Goal: Task Accomplishment & Management: Manage account settings

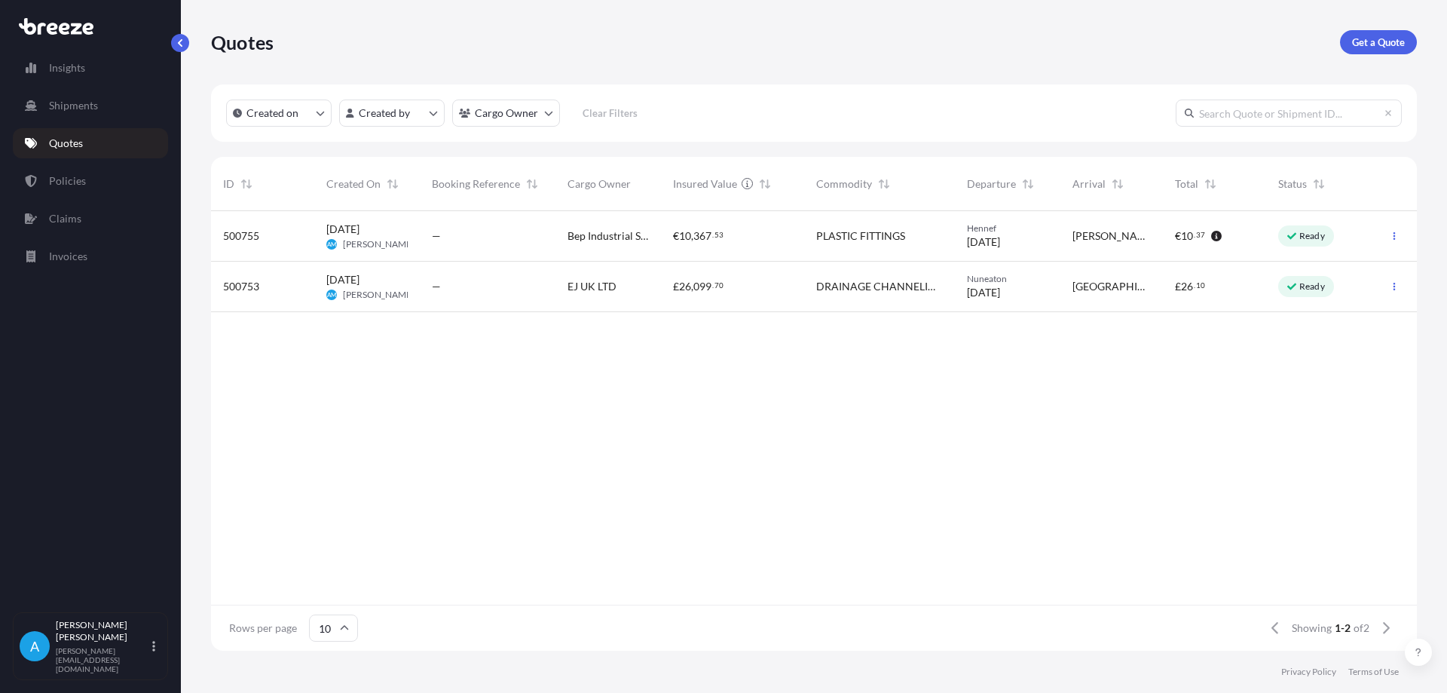
scroll to position [436, 1195]
click at [1396, 233] on icon "button" at bounding box center [1394, 235] width 9 height 9
click at [1300, 237] on p "Edit quote" at bounding box center [1321, 238] width 48 height 15
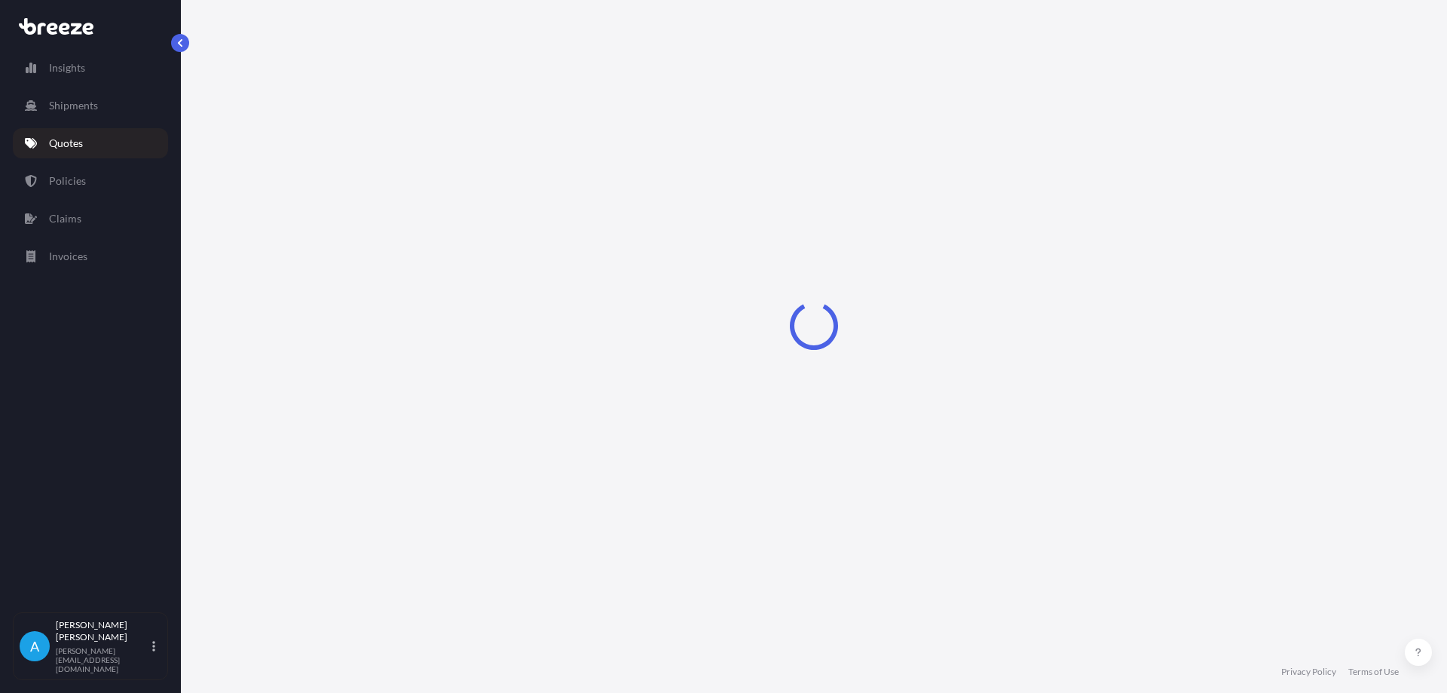
select select "Road"
select select "1"
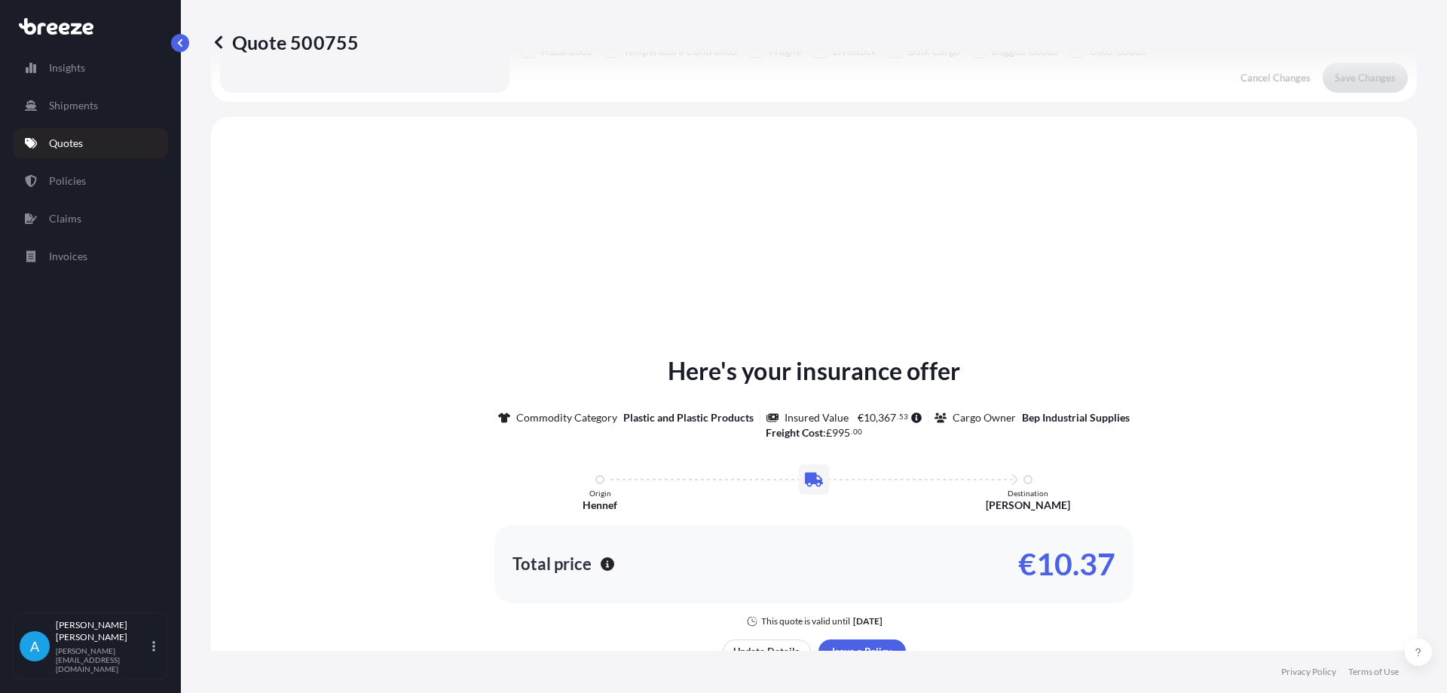
scroll to position [454, 0]
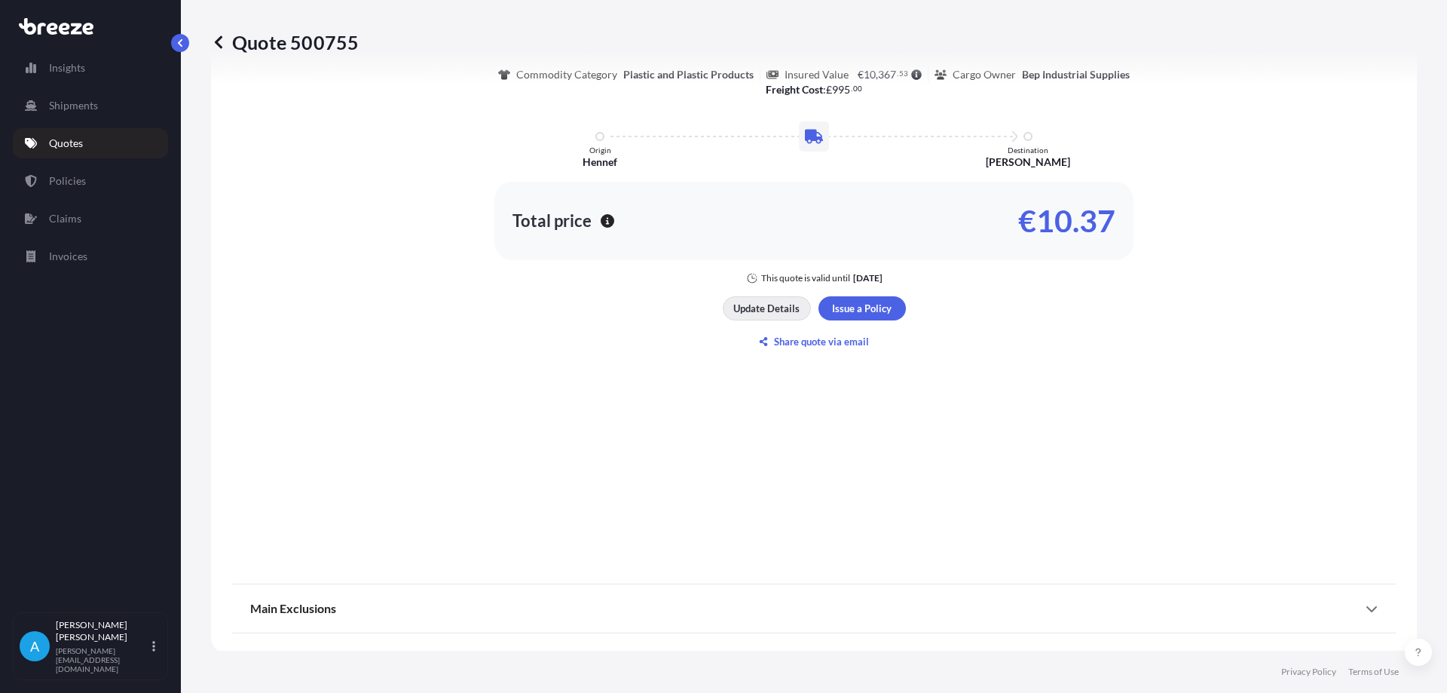
click at [767, 308] on p "Update Details" at bounding box center [766, 308] width 66 height 15
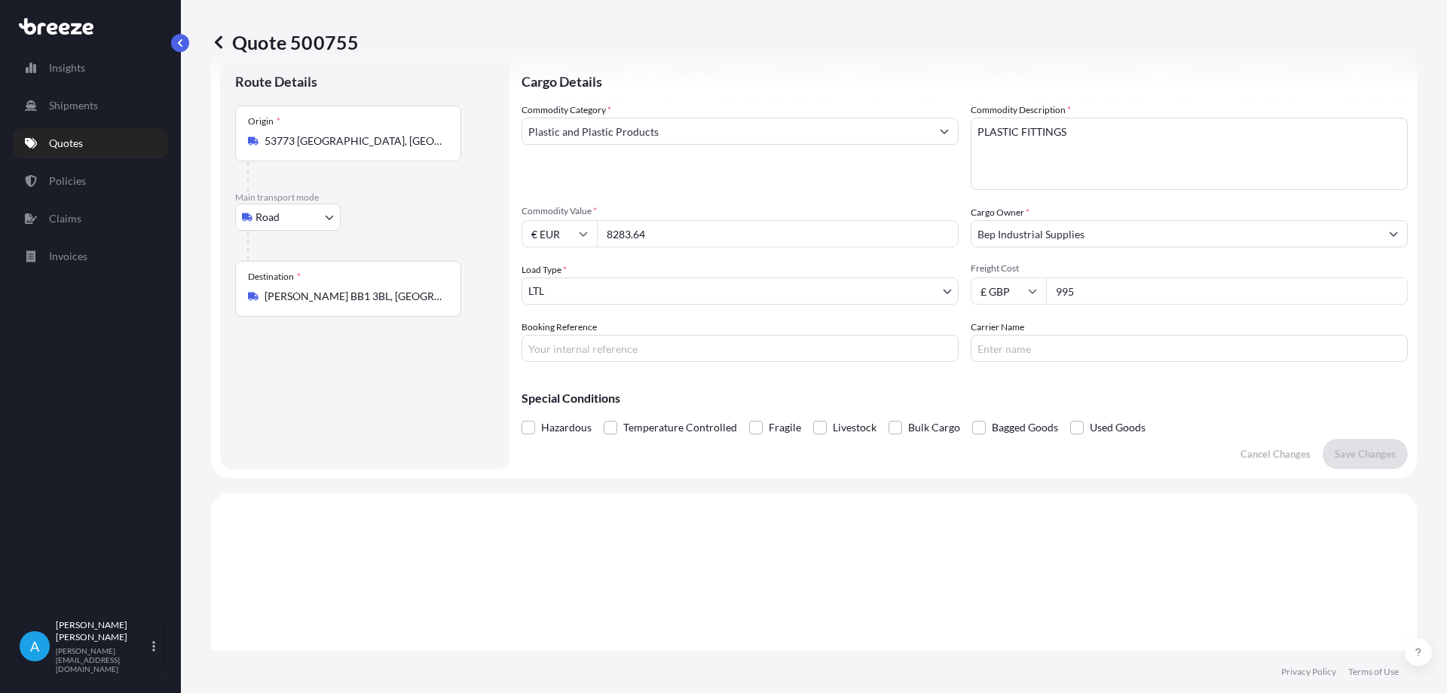
scroll to position [24, 0]
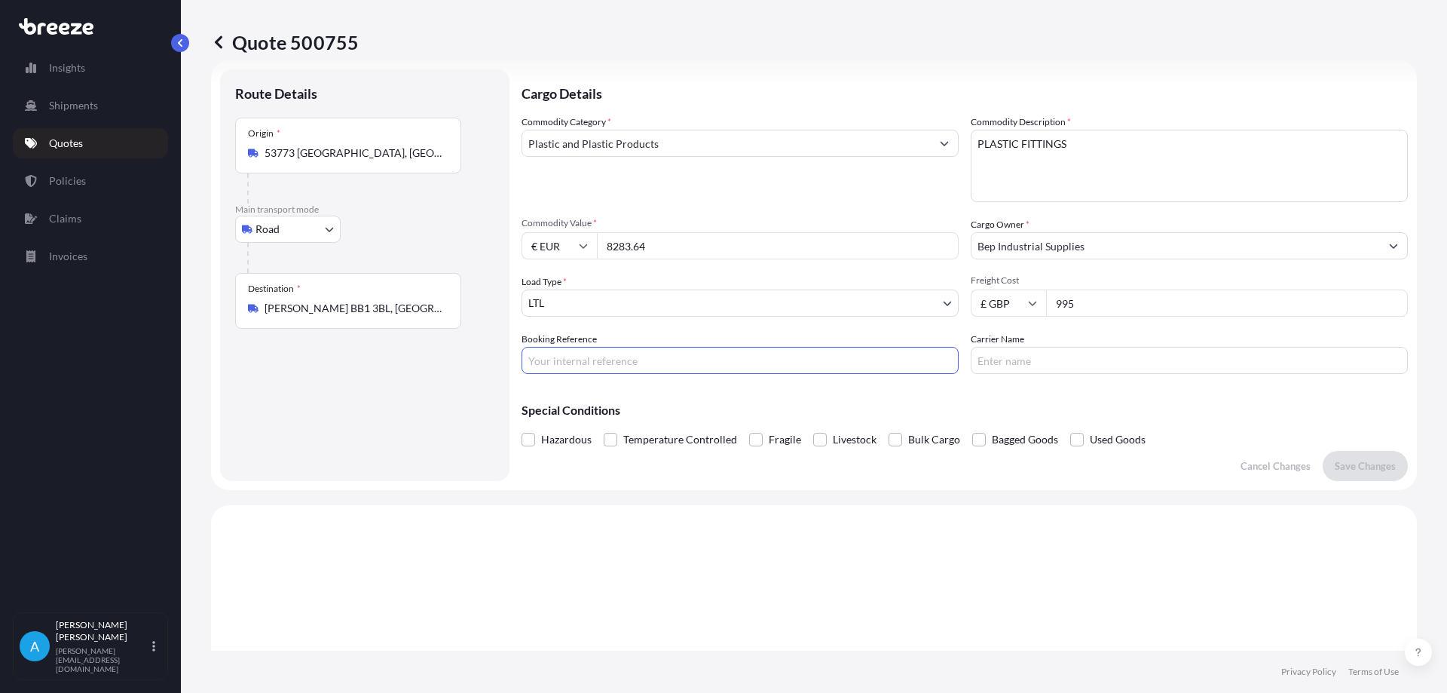
click at [565, 366] on input "Booking Reference" at bounding box center [740, 360] width 437 height 27
type input "B-RI251258"
click at [1362, 470] on p "Save Changes" at bounding box center [1365, 465] width 61 height 15
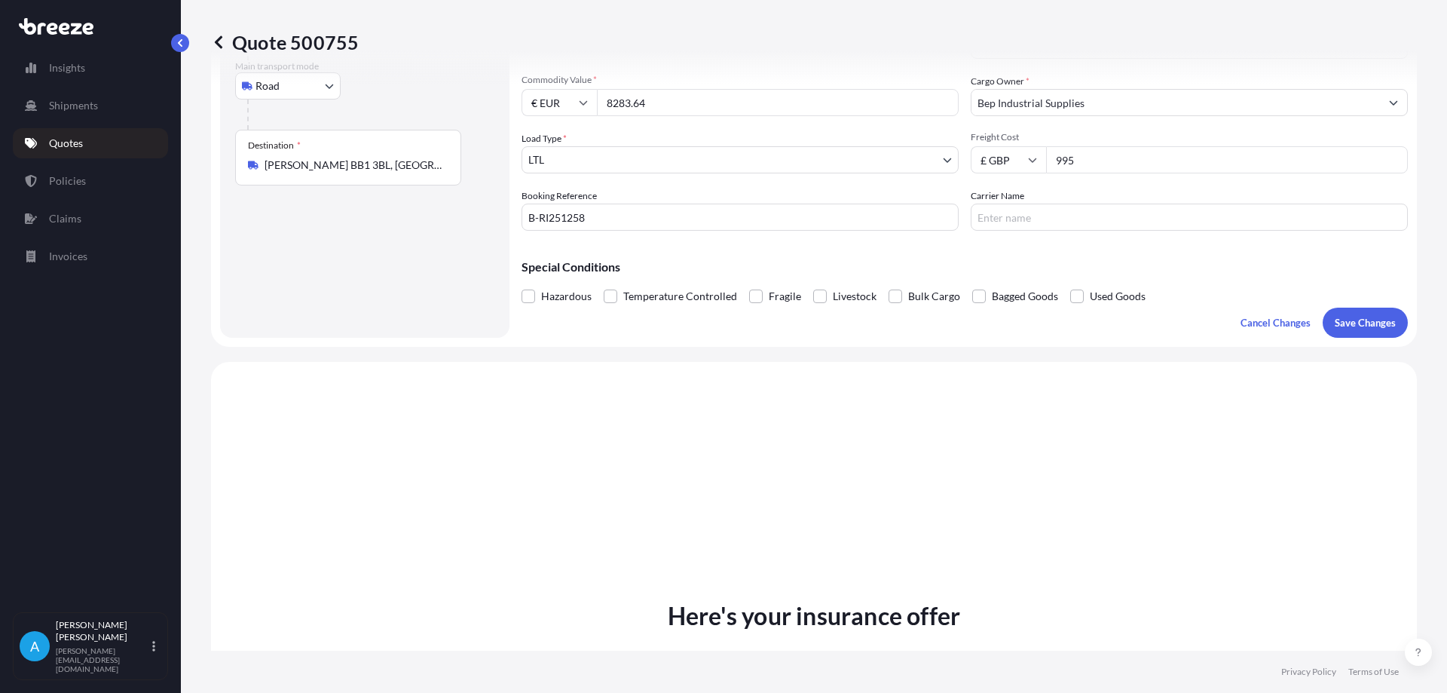
select select "Road"
select select "1"
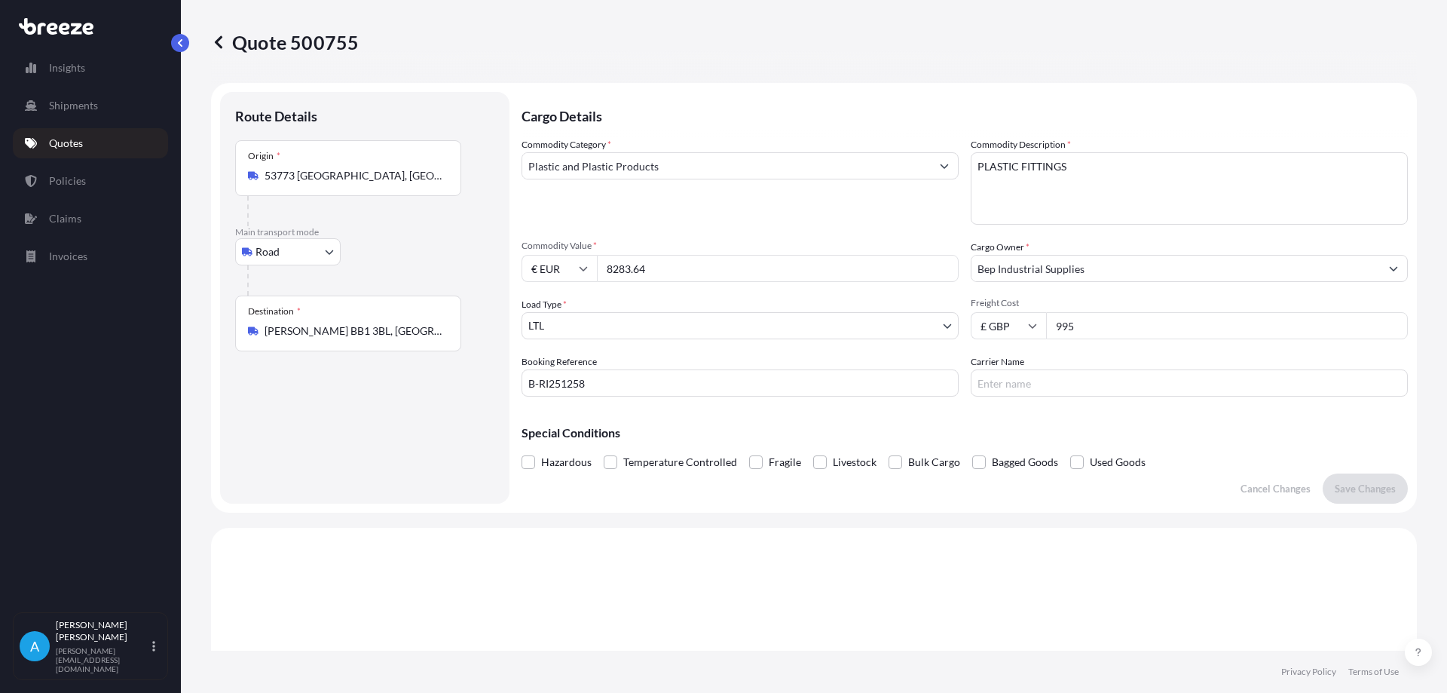
scroll to position [0, 0]
click at [587, 386] on input "B-RI251258" at bounding box center [740, 384] width 437 height 27
click at [577, 381] on input "B-RI251258" at bounding box center [740, 384] width 437 height 27
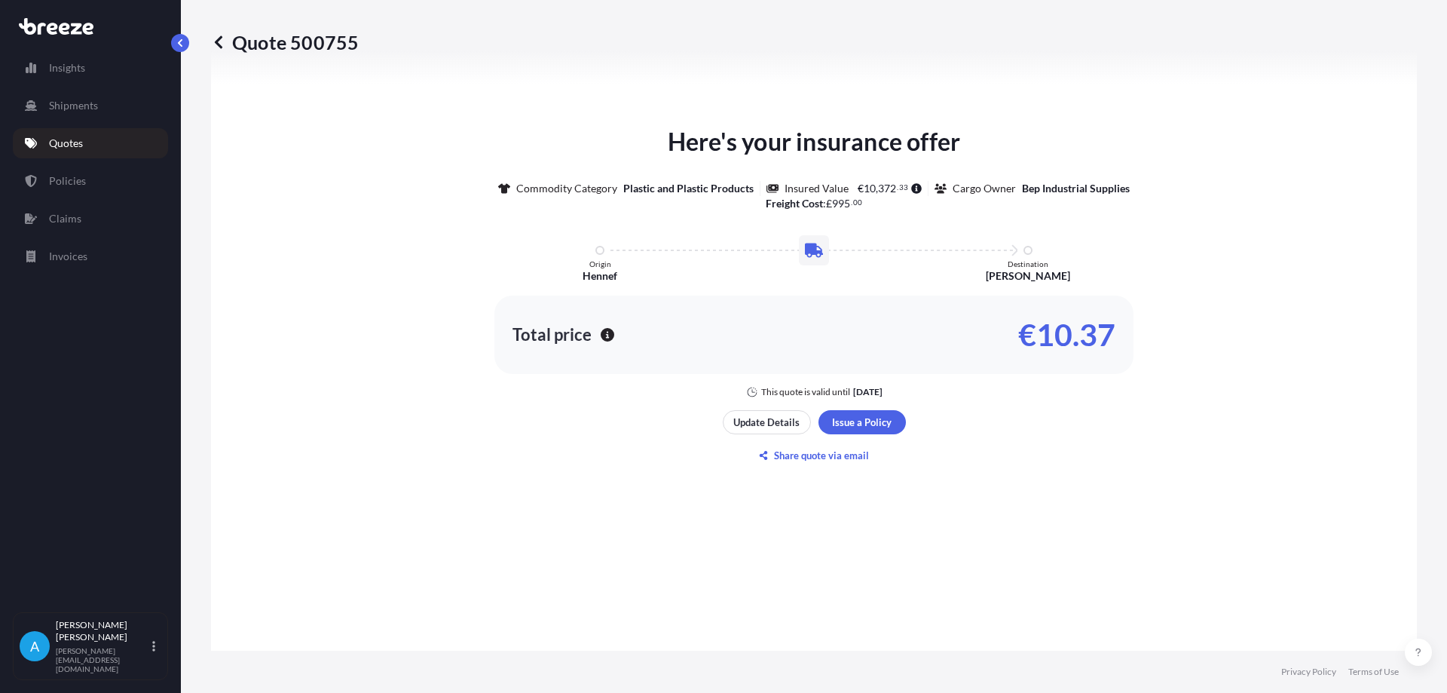
scroll to position [678, 0]
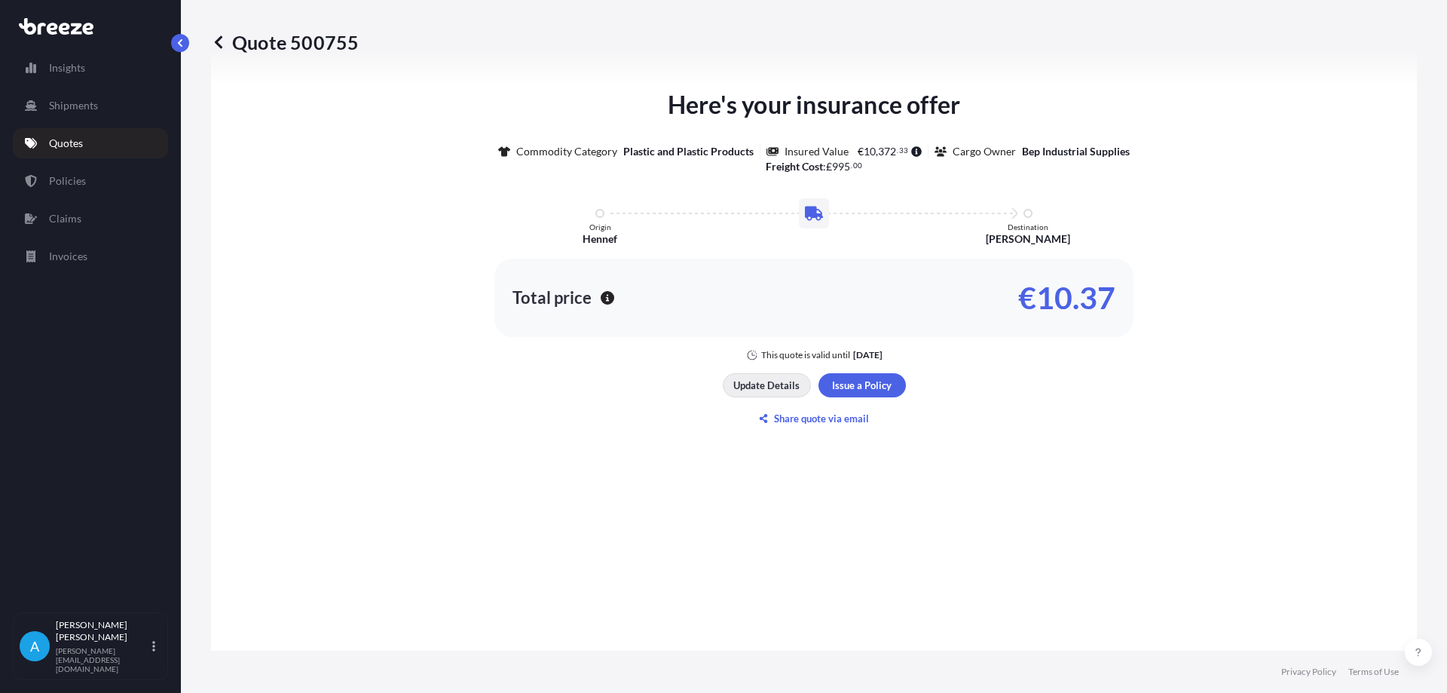
type input "B-RI251248"
click at [755, 387] on p "Update Details" at bounding box center [766, 385] width 66 height 15
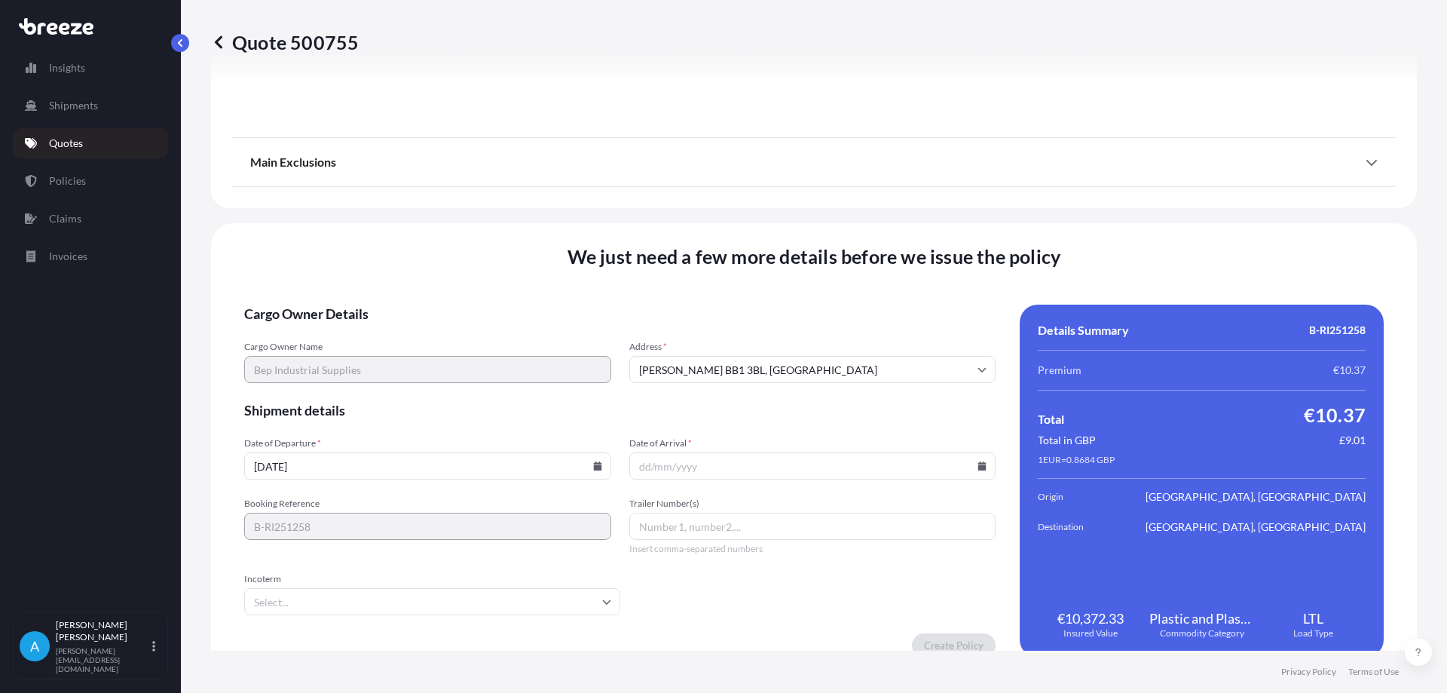
scroll to position [1700, 0]
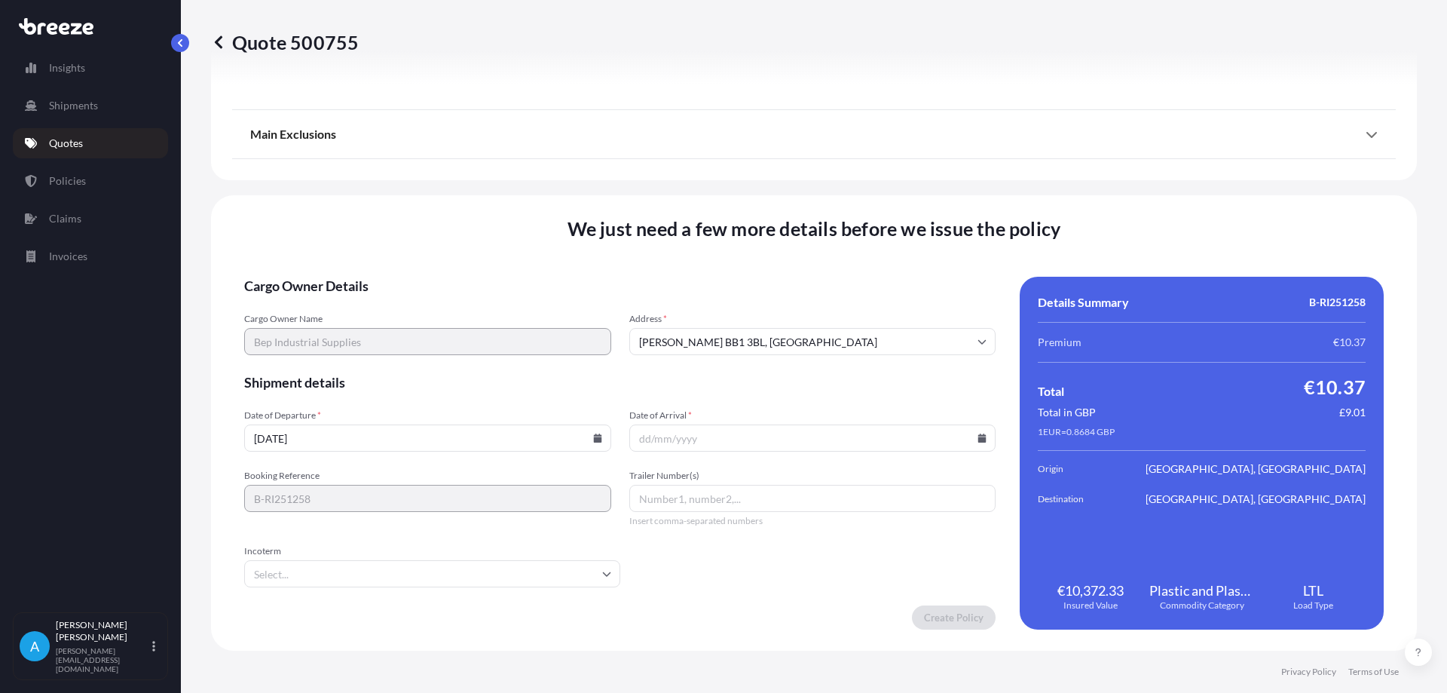
click at [366, 443] on input "[DATE]" at bounding box center [427, 437] width 367 height 27
click at [597, 441] on icon at bounding box center [597, 437] width 8 height 9
click at [462, 245] on button "3" at bounding box center [461, 246] width 24 height 24
click at [754, 446] on input "Date of Arrival *" at bounding box center [812, 437] width 367 height 27
drag, startPoint x: 755, startPoint y: 439, endPoint x: 893, endPoint y: 442, distance: 138.7
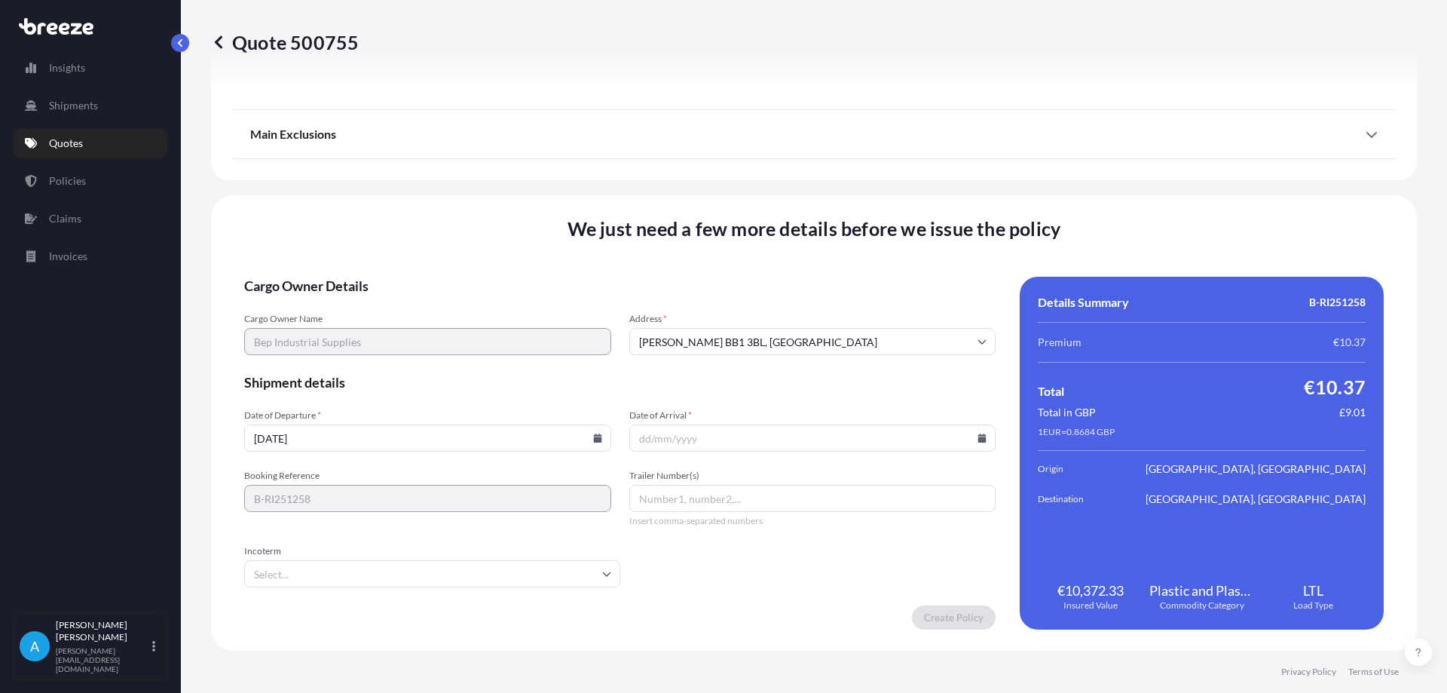
click at [755, 439] on input "Date of Arrival *" at bounding box center [812, 437] width 367 height 27
click at [977, 432] on input "Date of Arrival *" at bounding box center [812, 437] width 367 height 27
click at [978, 439] on icon at bounding box center [982, 437] width 8 height 9
click at [421, 434] on input "[DATE]" at bounding box center [427, 437] width 367 height 27
click at [599, 438] on input "[DATE]" at bounding box center [427, 437] width 367 height 27
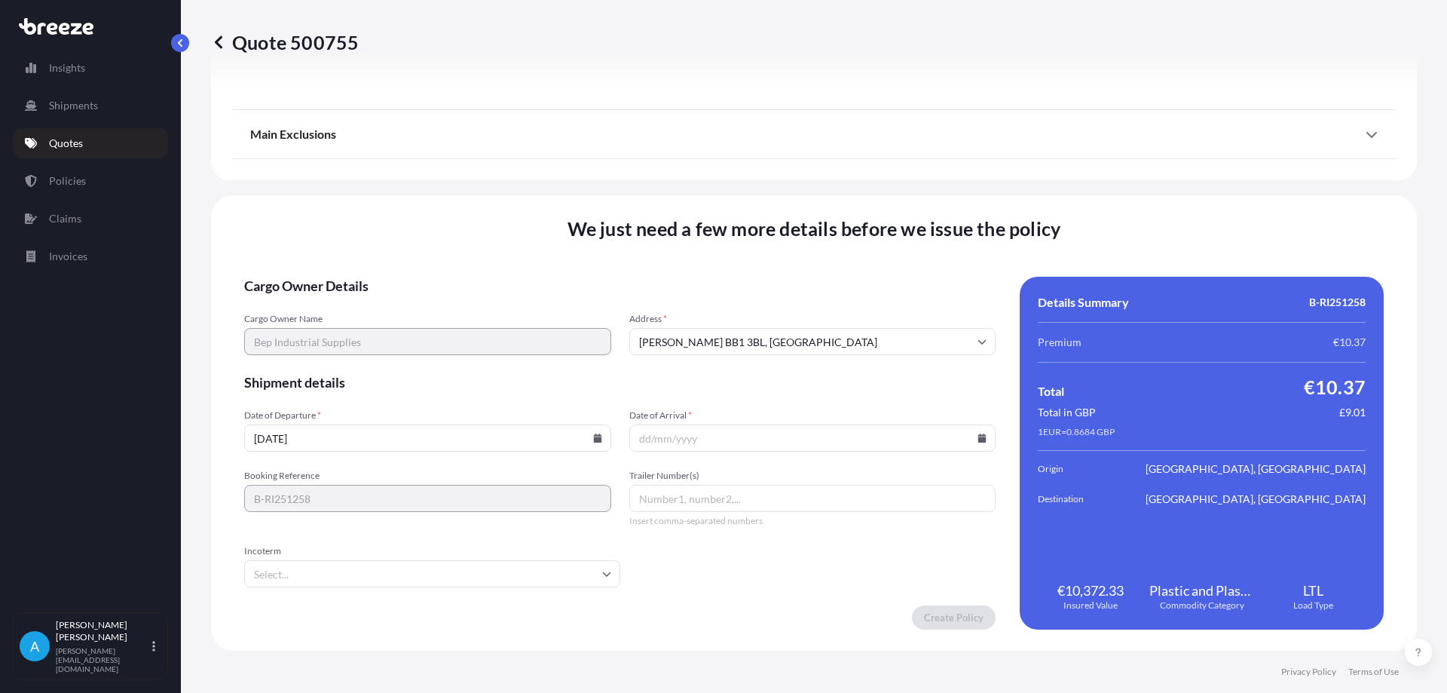
click at [599, 438] on input "[DATE]" at bounding box center [427, 437] width 367 height 27
click at [593, 436] on icon at bounding box center [597, 437] width 8 height 9
click at [400, 274] on button "8" at bounding box center [390, 275] width 24 height 24
type input "[DATE]"
click at [684, 436] on input "Date of Arrival *" at bounding box center [812, 437] width 367 height 27
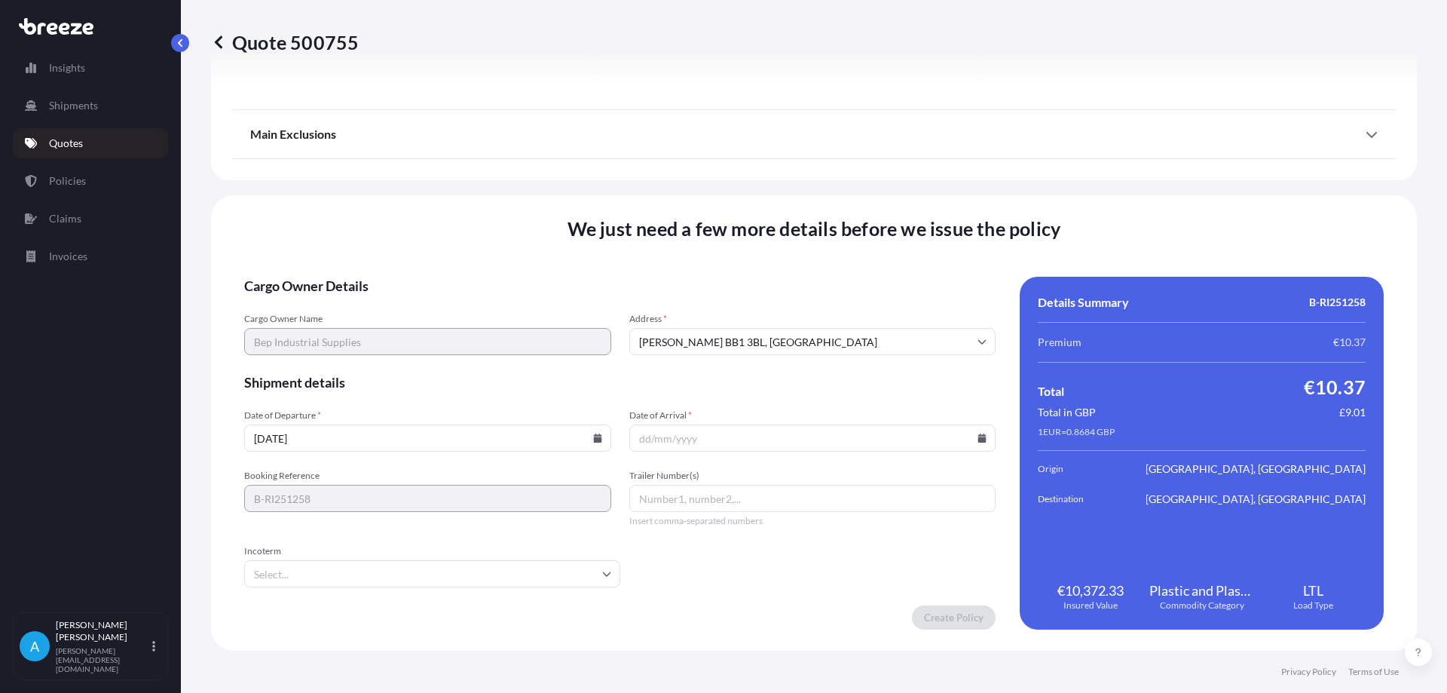
click at [978, 442] on icon at bounding box center [982, 437] width 8 height 9
click at [842, 277] on button "10" at bounding box center [843, 275] width 24 height 24
type input "[DATE]"
click at [660, 502] on input "Trailer Number(s)" at bounding box center [812, 498] width 367 height 27
type input "P"
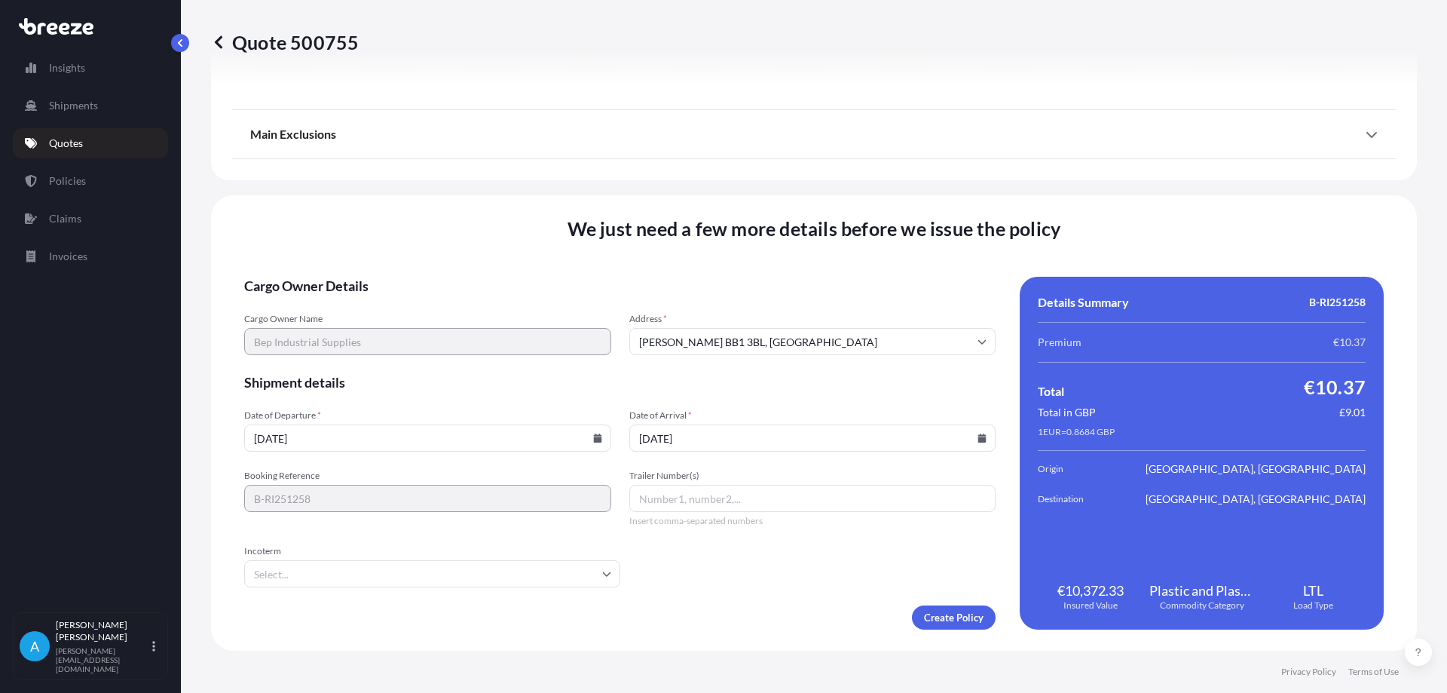
click at [706, 498] on input "Trailer Number(s)" at bounding box center [812, 498] width 367 height 27
type input "IF03ABS"
click at [608, 574] on input "Incoterm" at bounding box center [432, 573] width 376 height 27
type input "f"
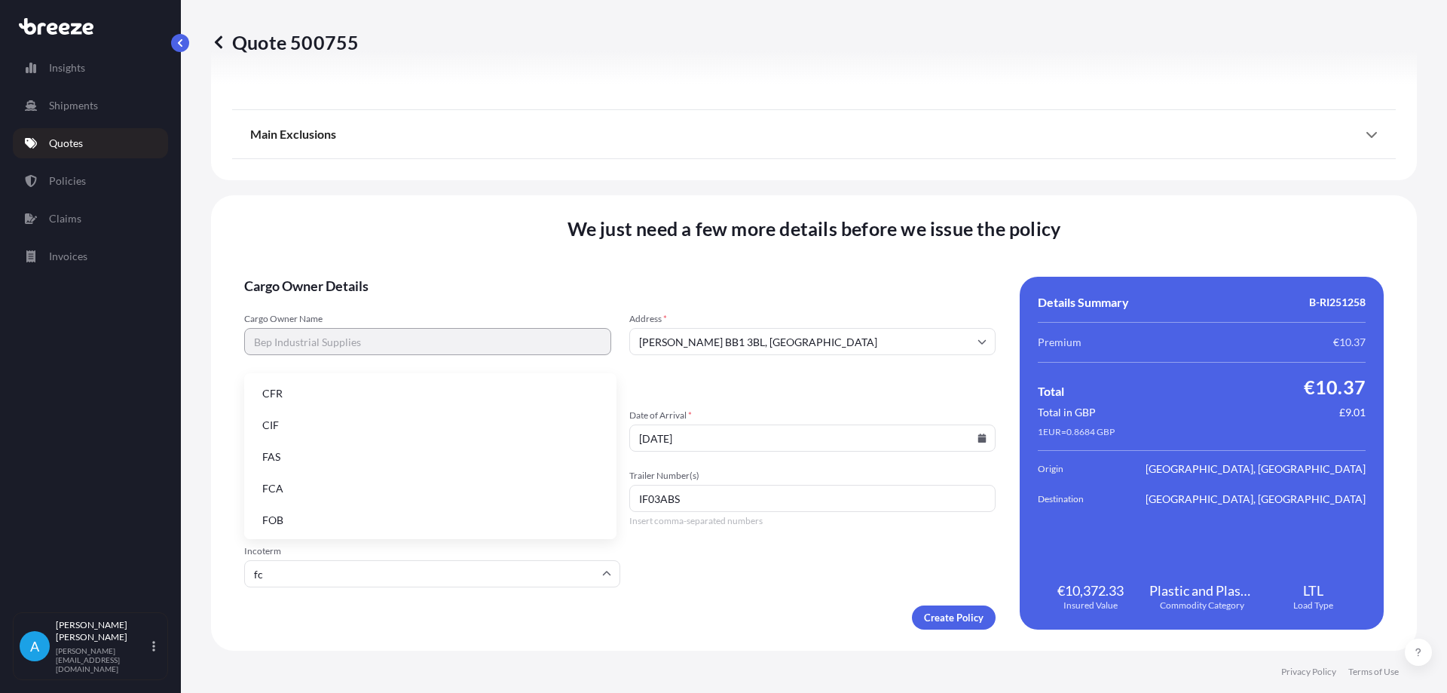
type input "fca"
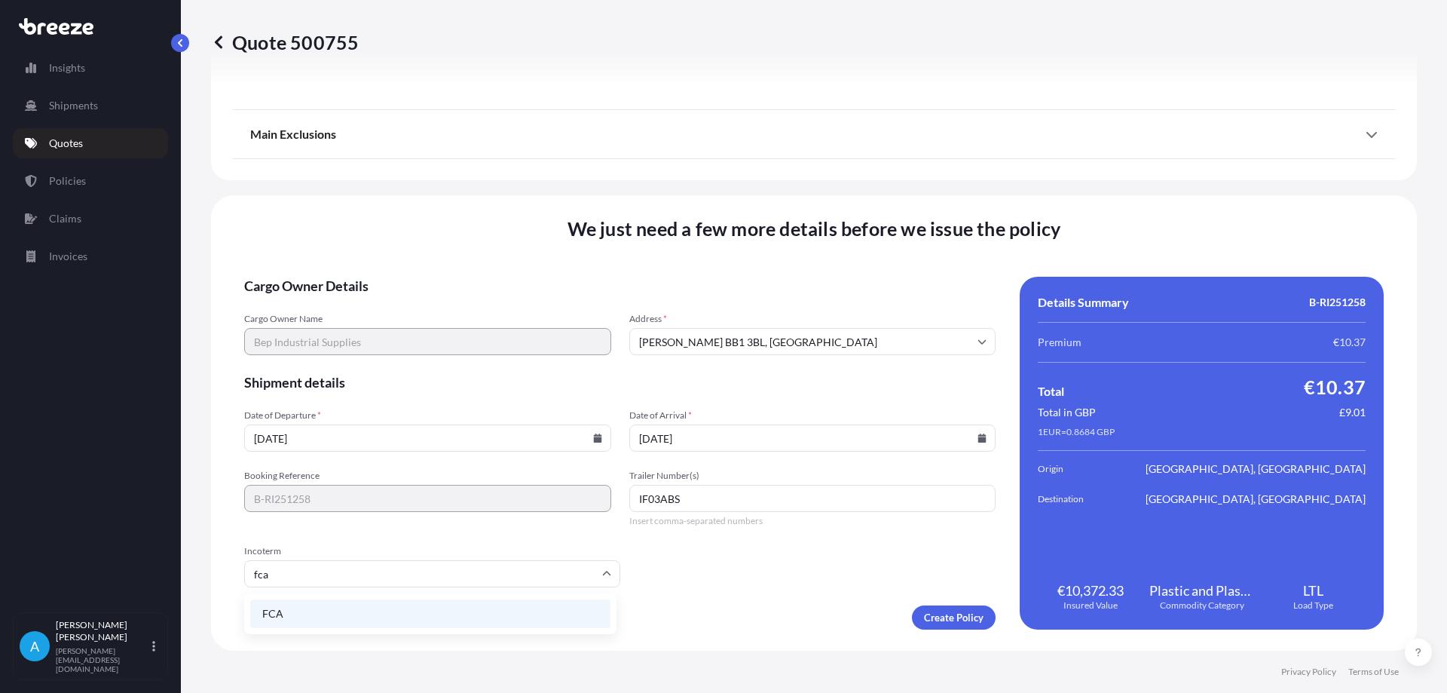
click at [360, 613] on li "FCA" at bounding box center [430, 613] width 360 height 29
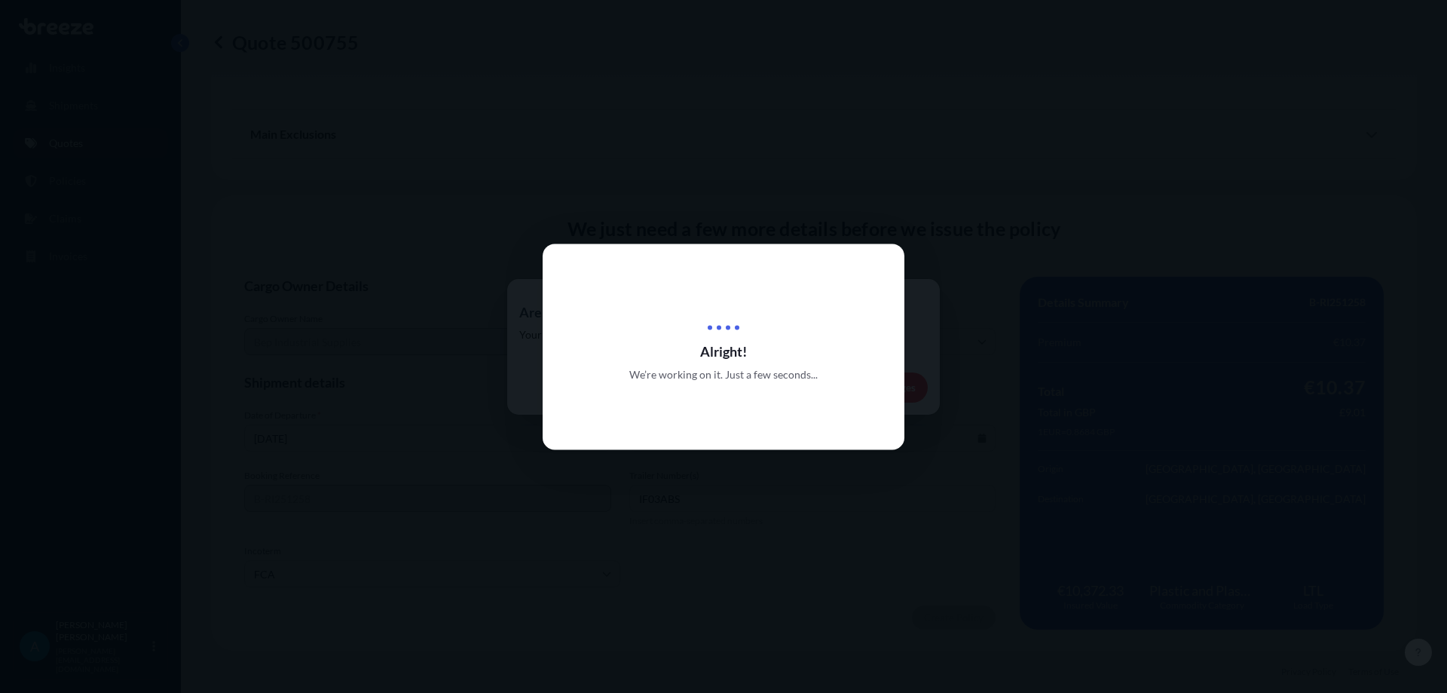
click at [1021, 570] on div at bounding box center [723, 346] width 1447 height 693
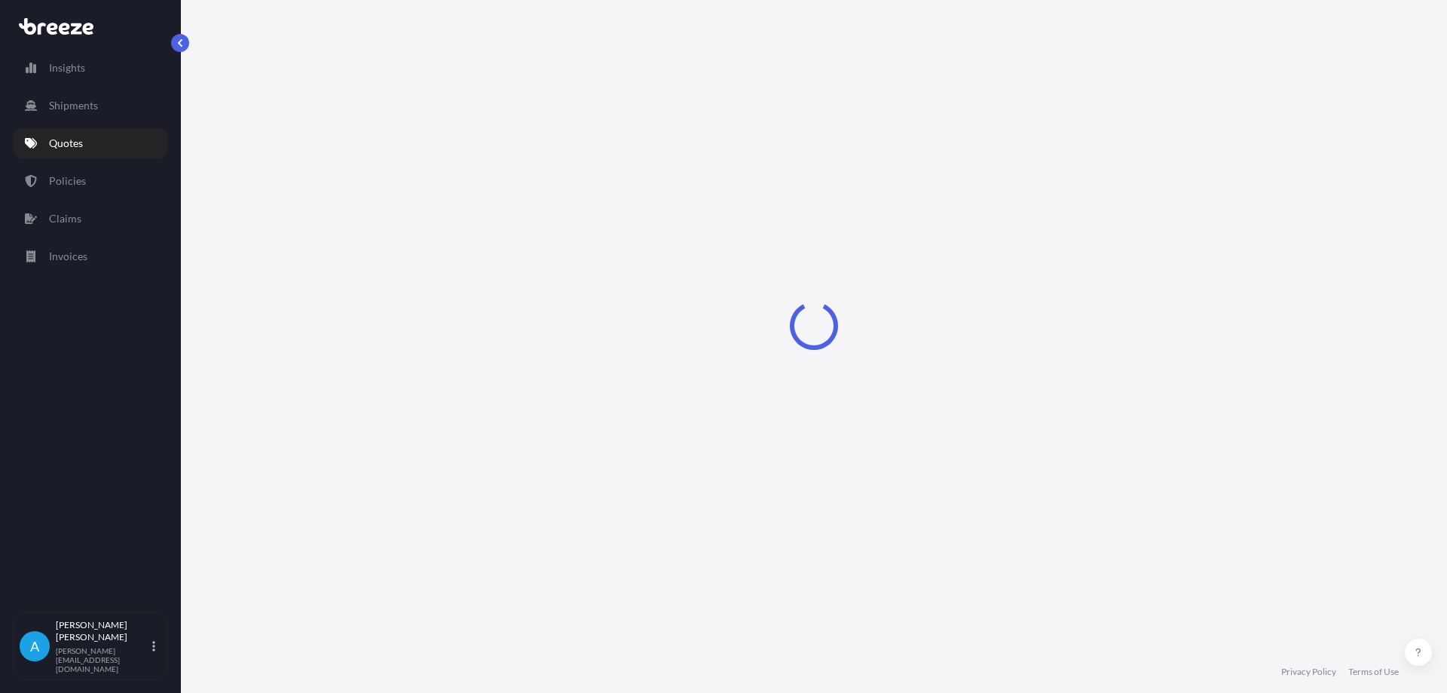
select select "Road"
select select "1"
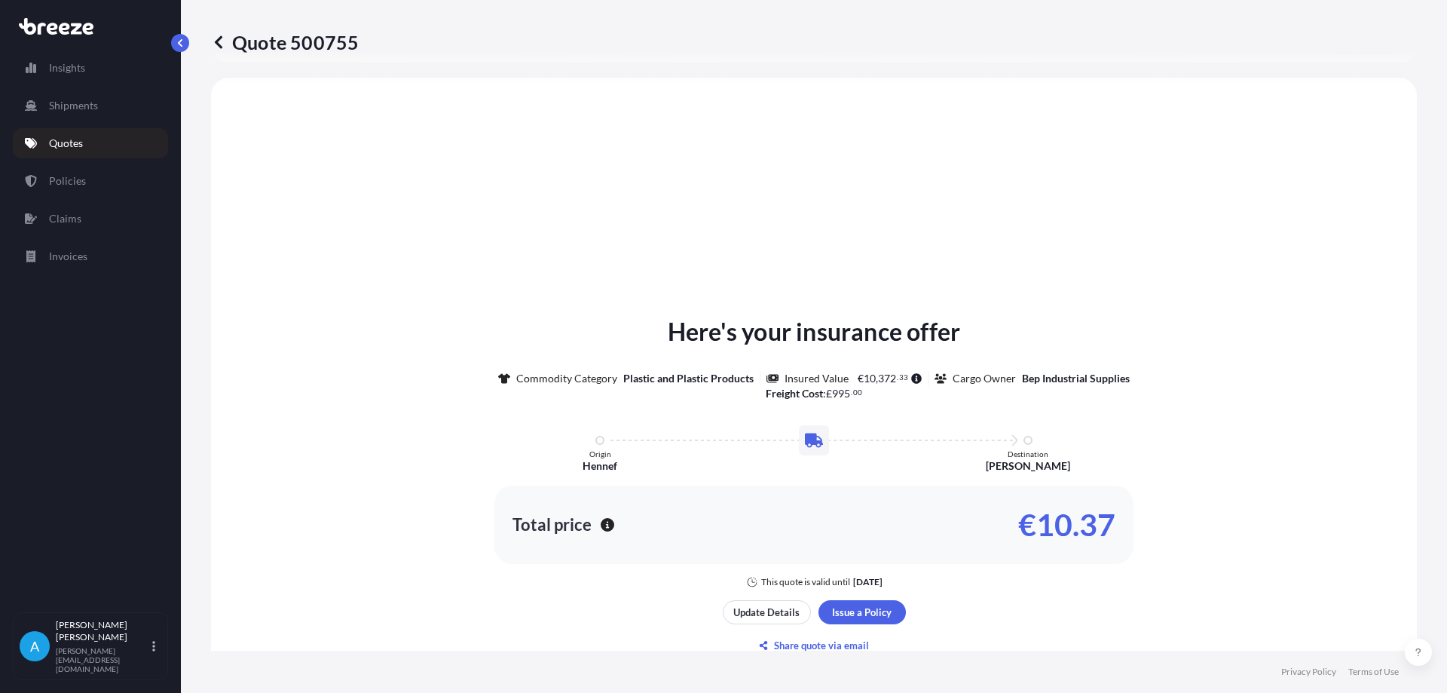
scroll to position [454, 0]
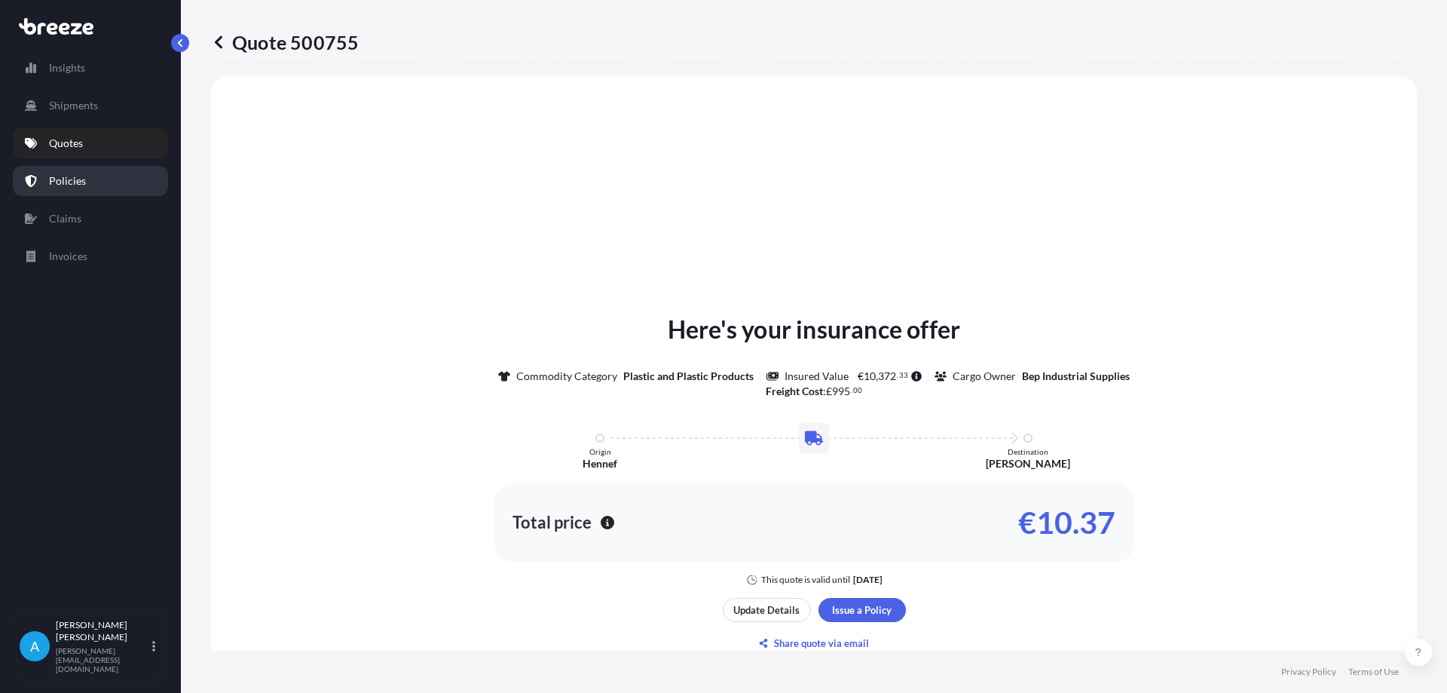
click at [69, 180] on p "Policies" at bounding box center [67, 180] width 37 height 15
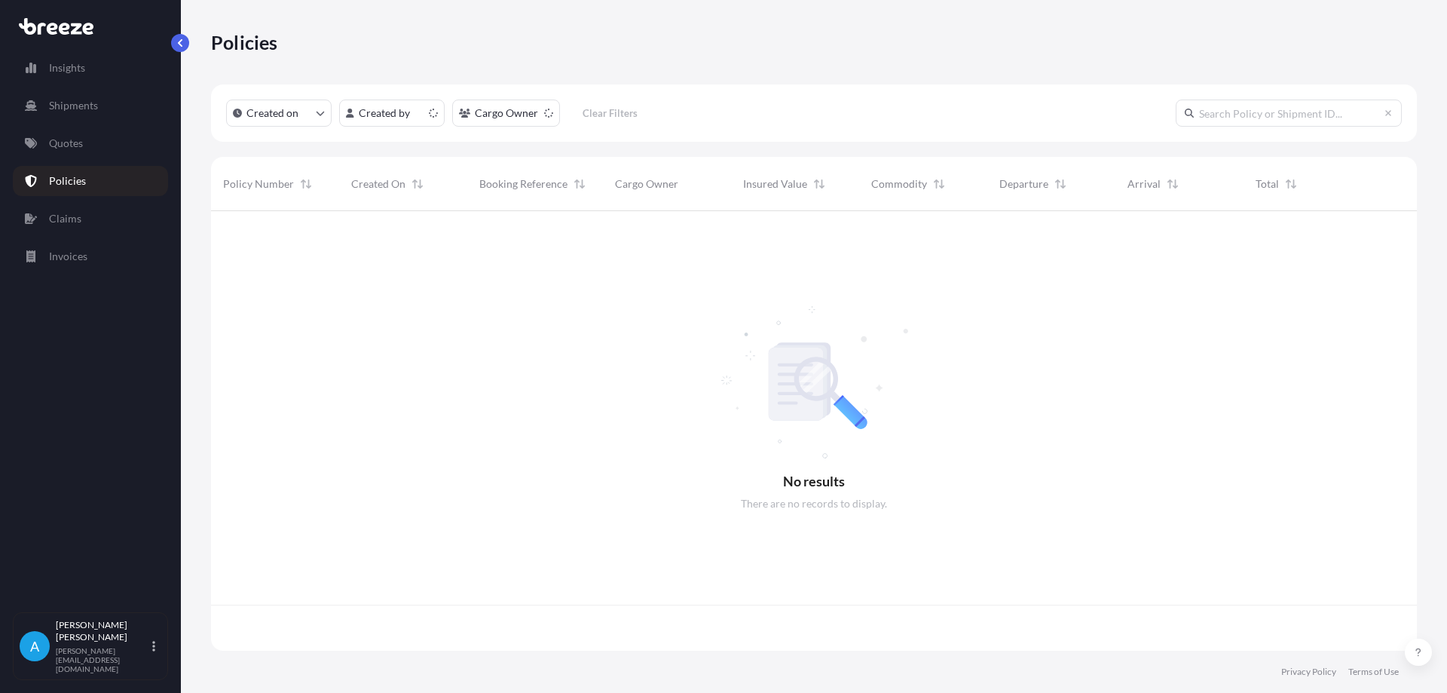
scroll to position [436, 1195]
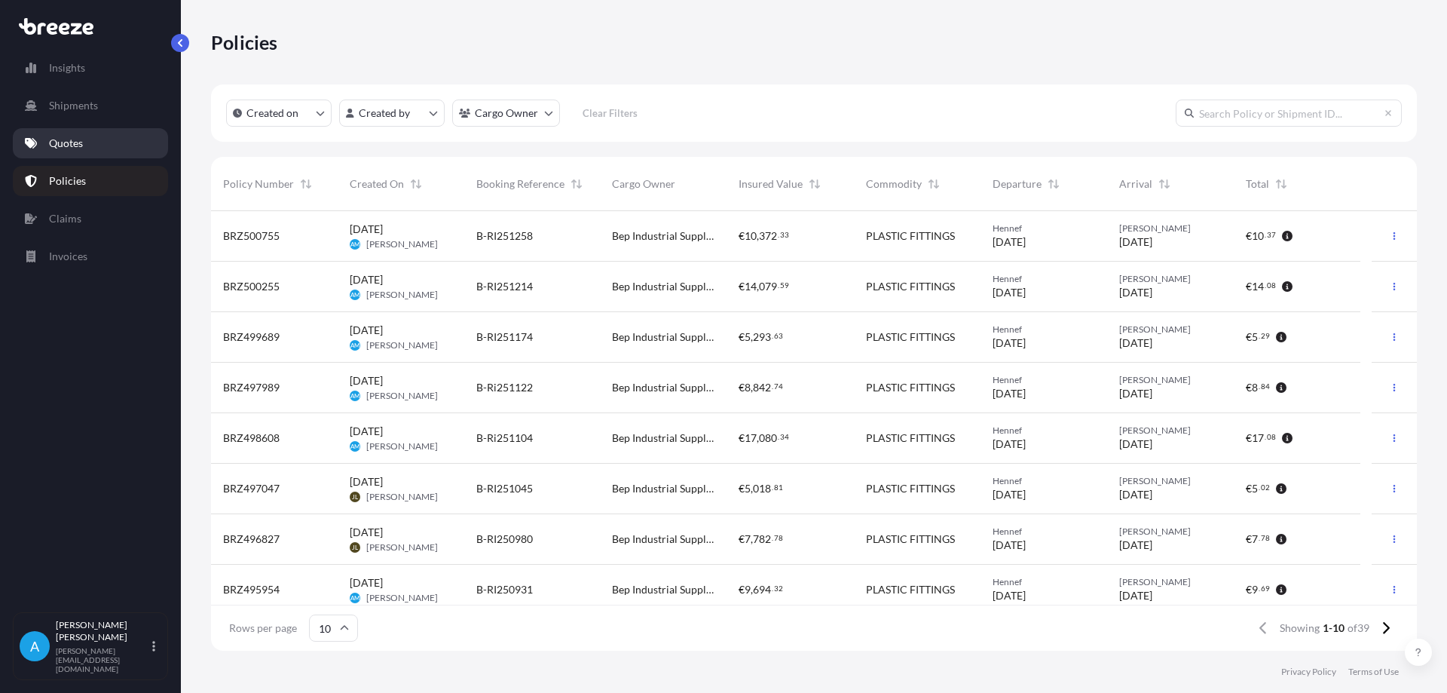
click at [84, 149] on link "Quotes" at bounding box center [90, 143] width 155 height 30
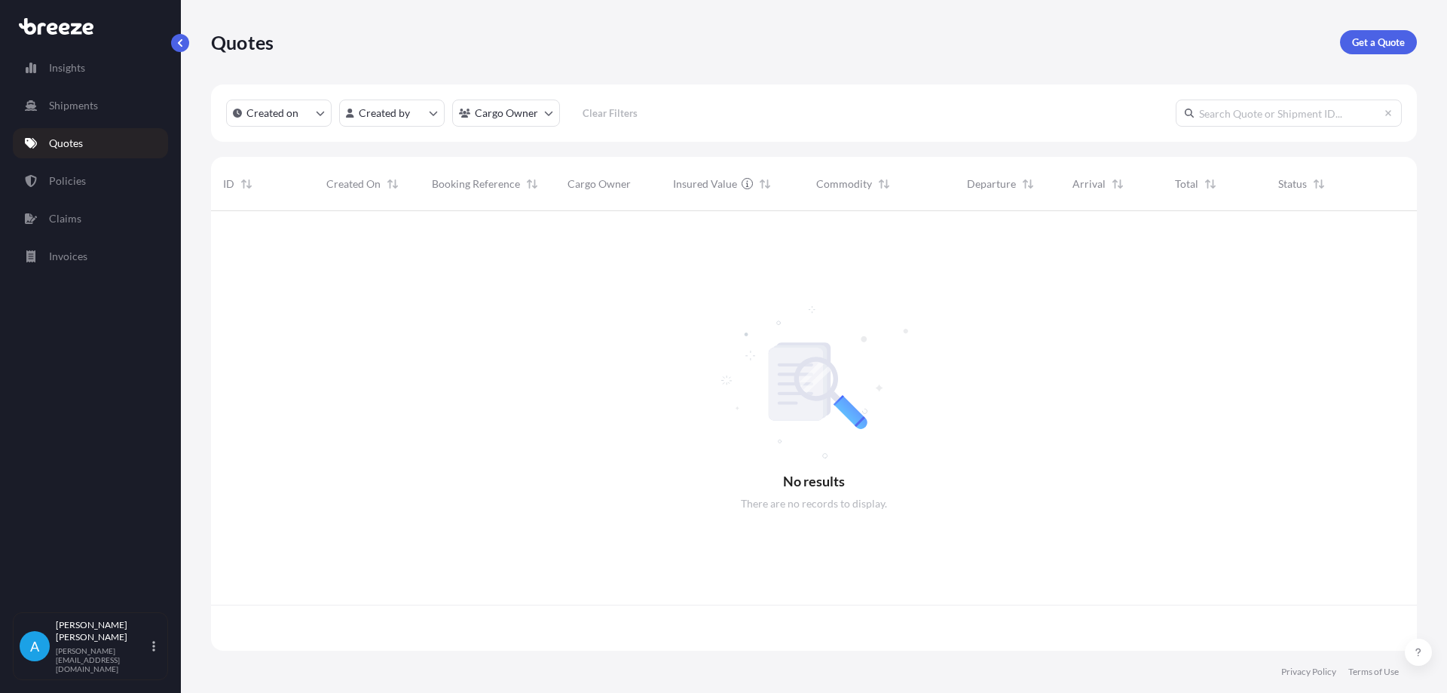
scroll to position [436, 1195]
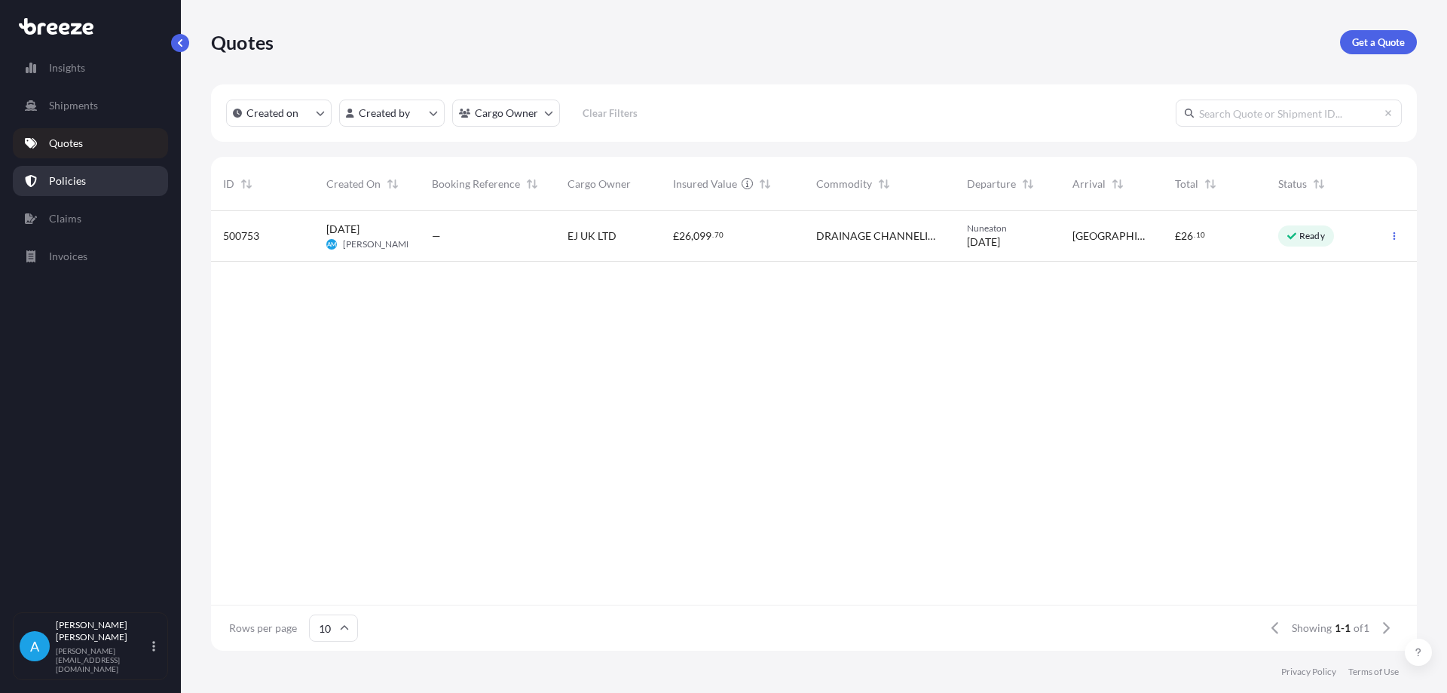
click at [75, 175] on p "Policies" at bounding box center [67, 180] width 37 height 15
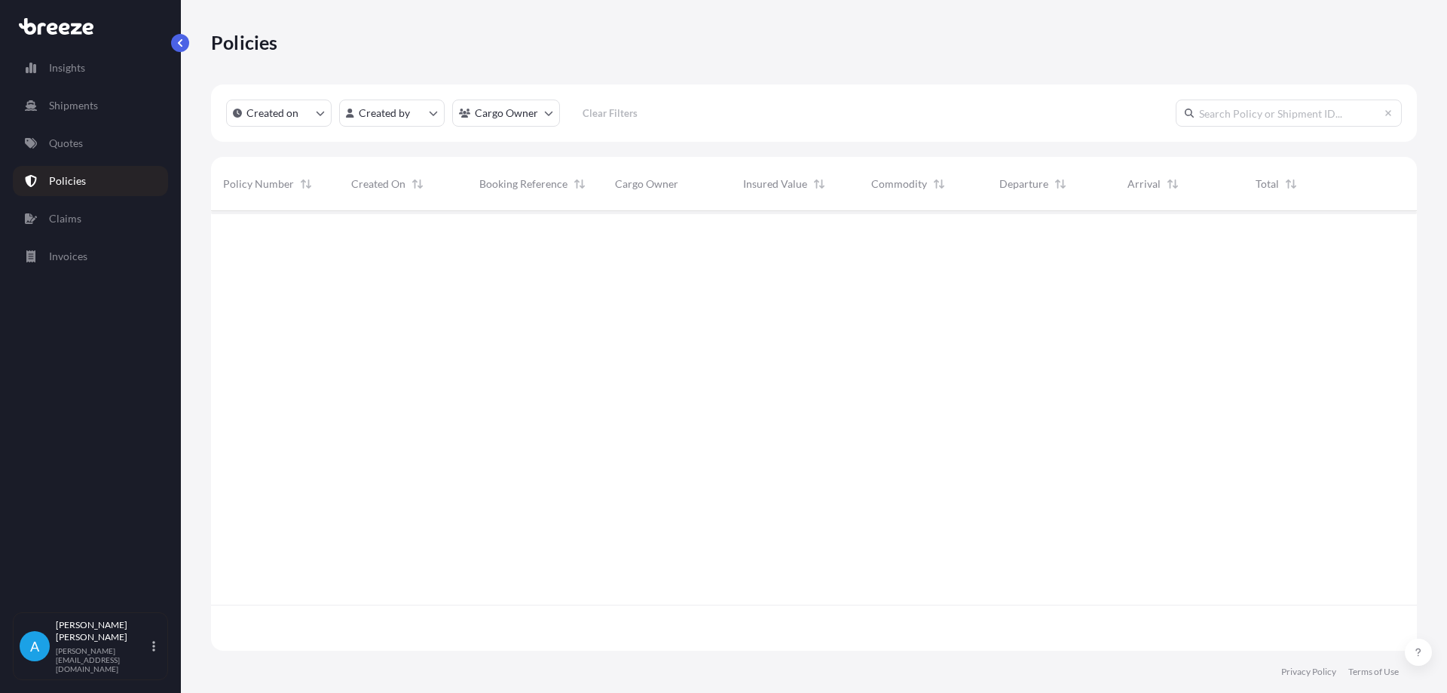
scroll to position [436, 1195]
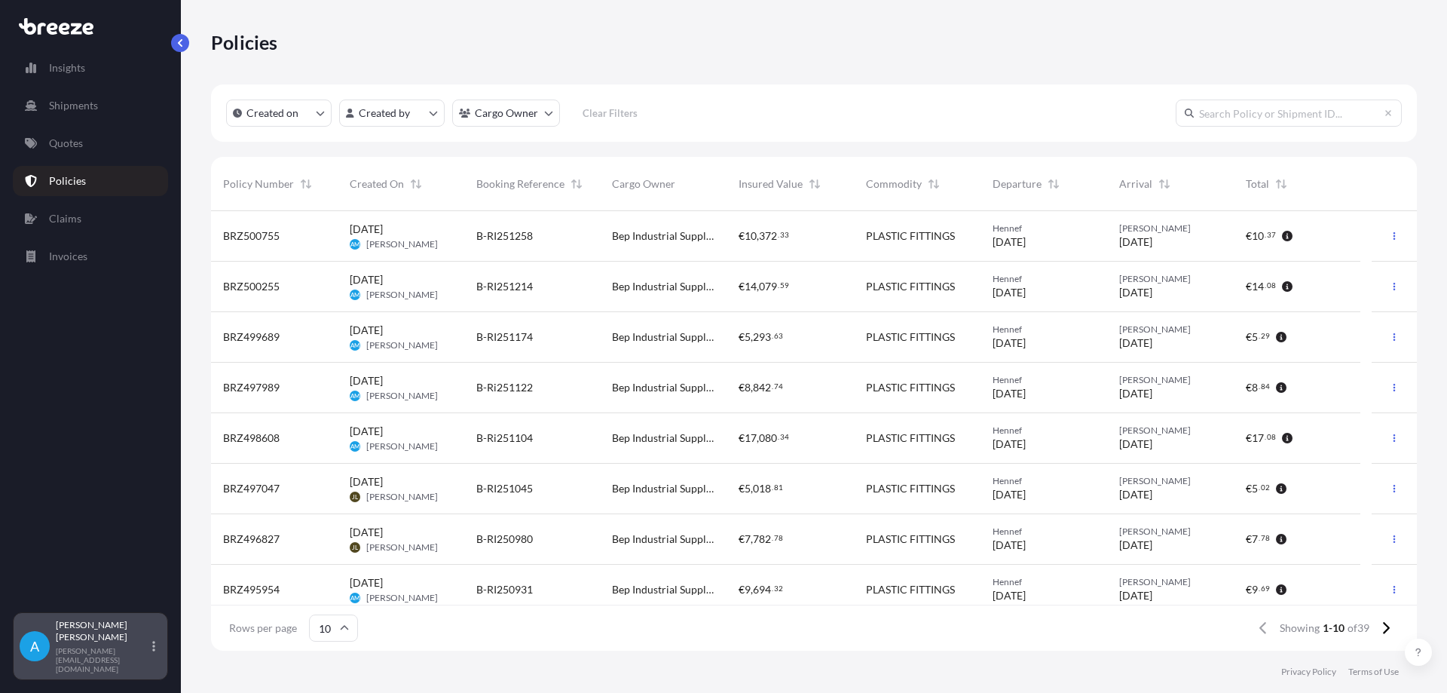
click at [106, 660] on div "Amanda Morris amanda@bradtrans.com" at bounding box center [109, 646] width 106 height 54
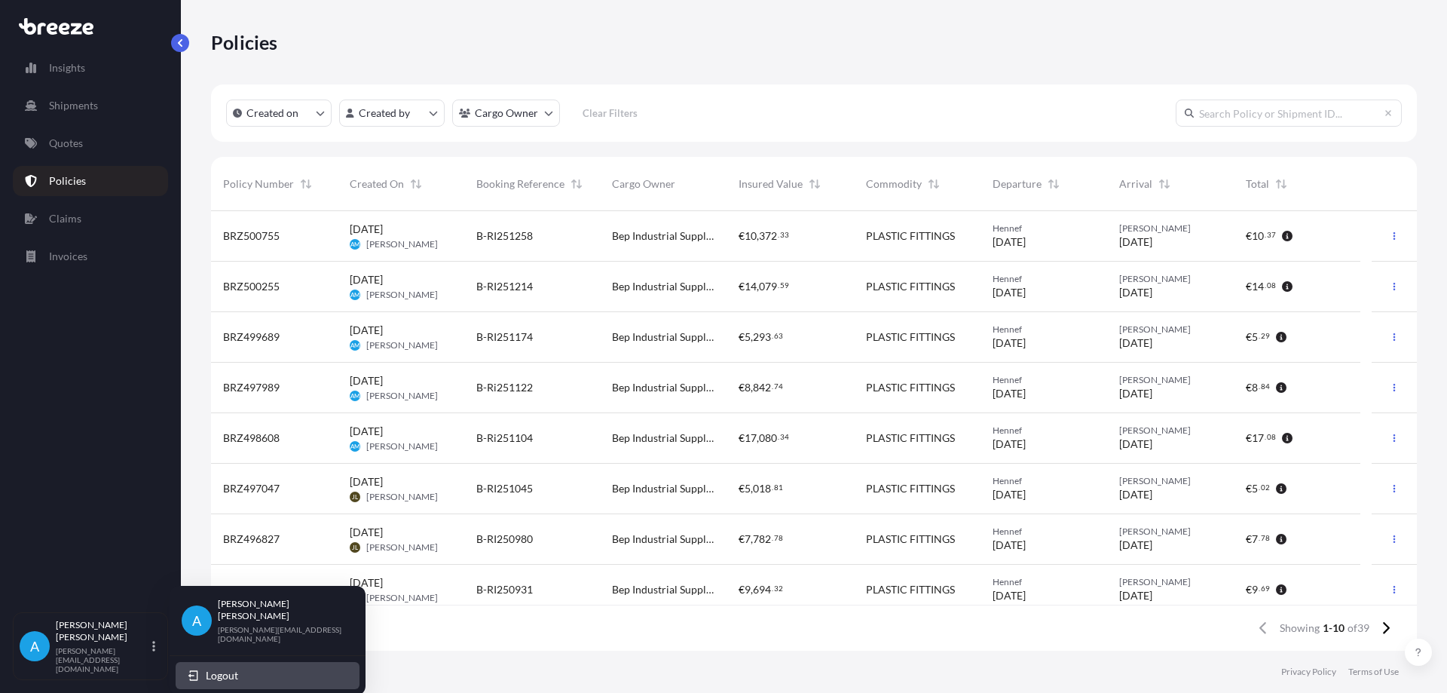
click at [231, 668] on span "Logout" at bounding box center [222, 675] width 32 height 15
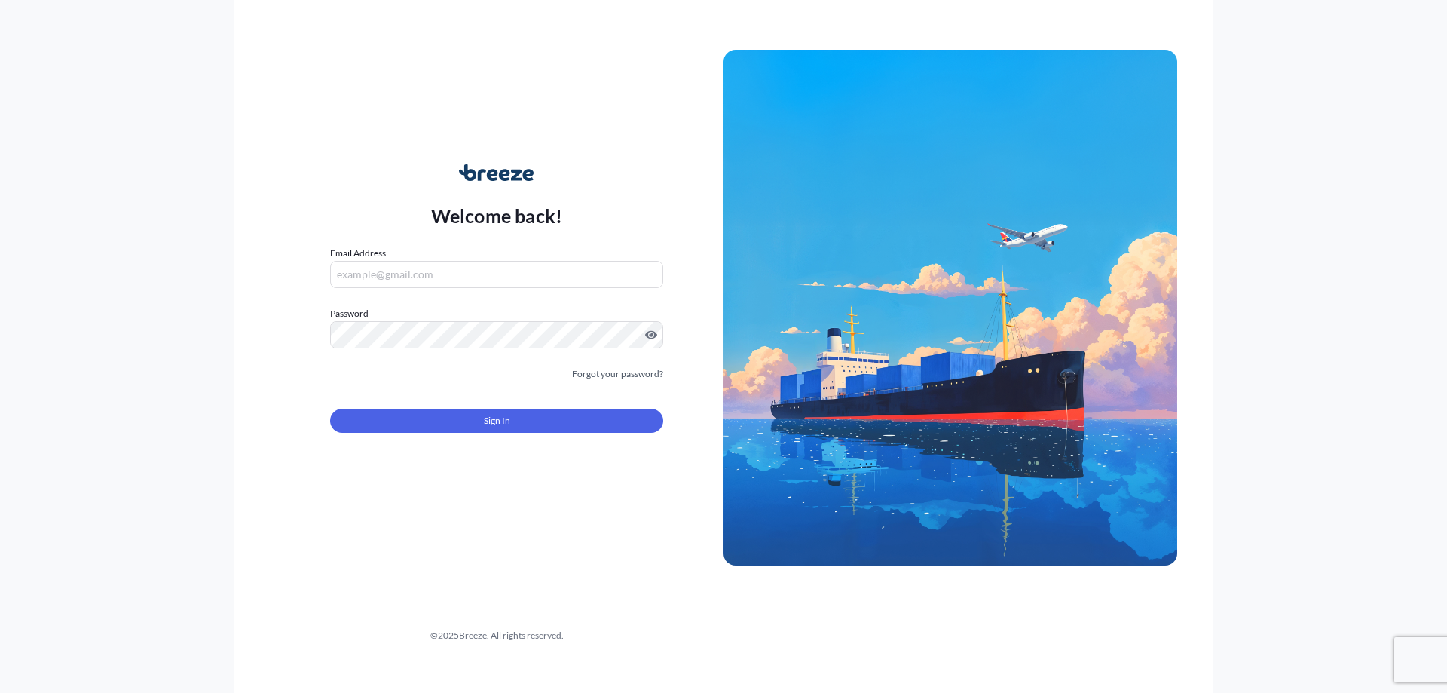
type input "[PERSON_NAME][EMAIL_ADDRESS][DOMAIN_NAME]"
